Goal: Browse casually: Explore the website without a specific task or goal

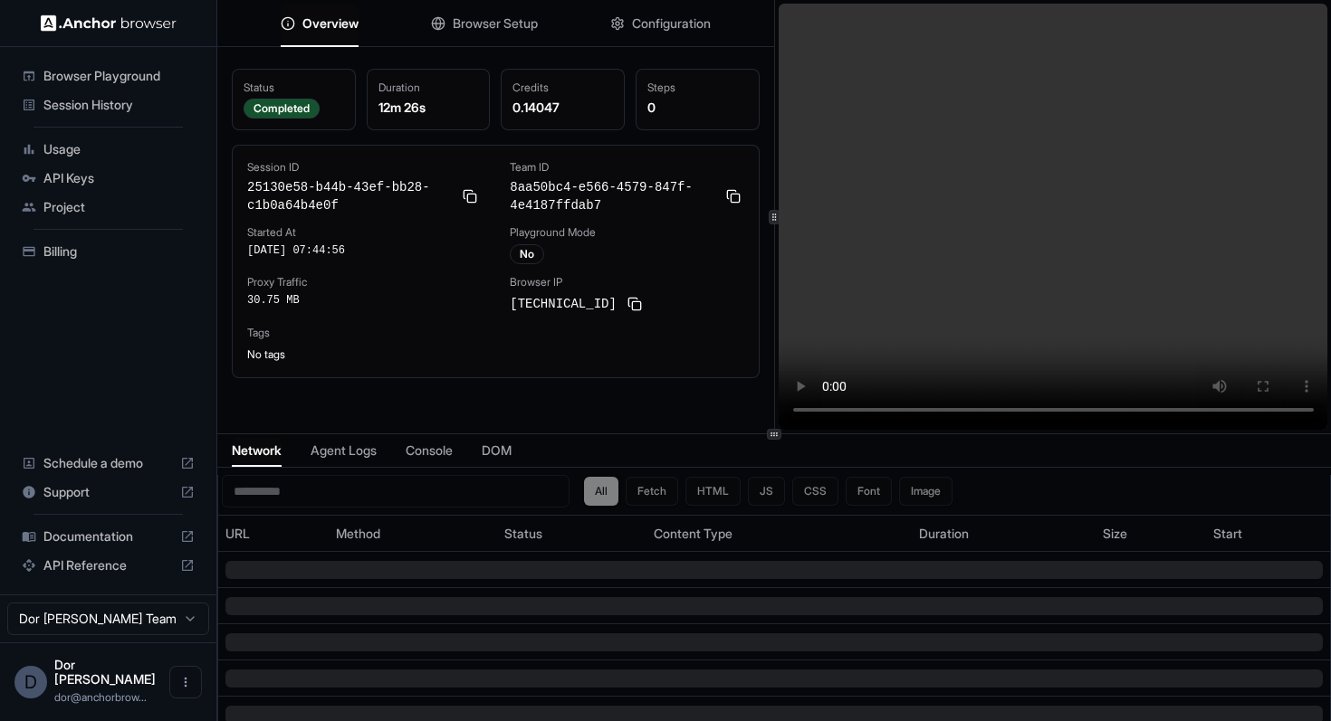
click at [764, 435] on div at bounding box center [773, 434] width 1113 height 1
